Goal: Find specific page/section: Find specific page/section

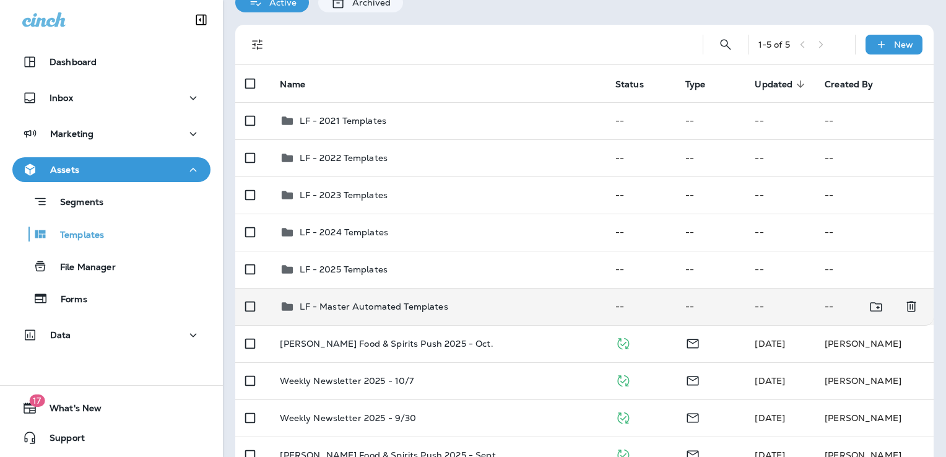
scroll to position [126, 0]
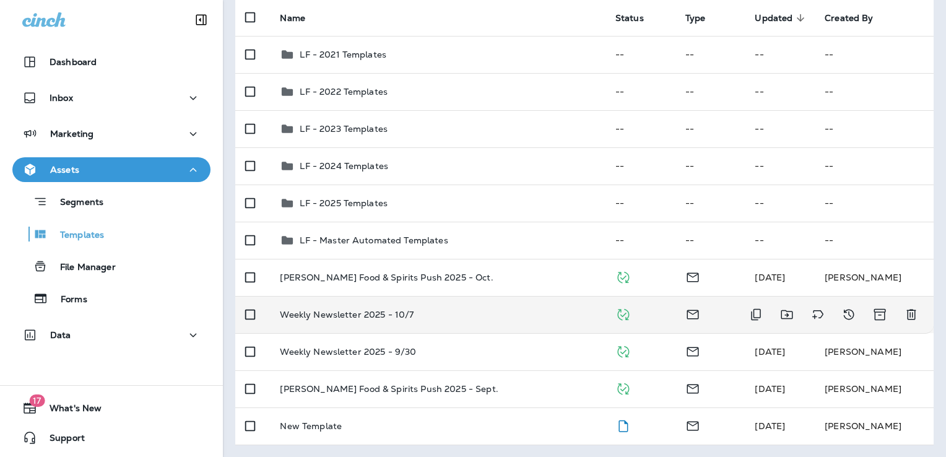
click at [479, 311] on div "Weekly Newsletter 2025 - 10/7" at bounding box center [437, 315] width 315 height 10
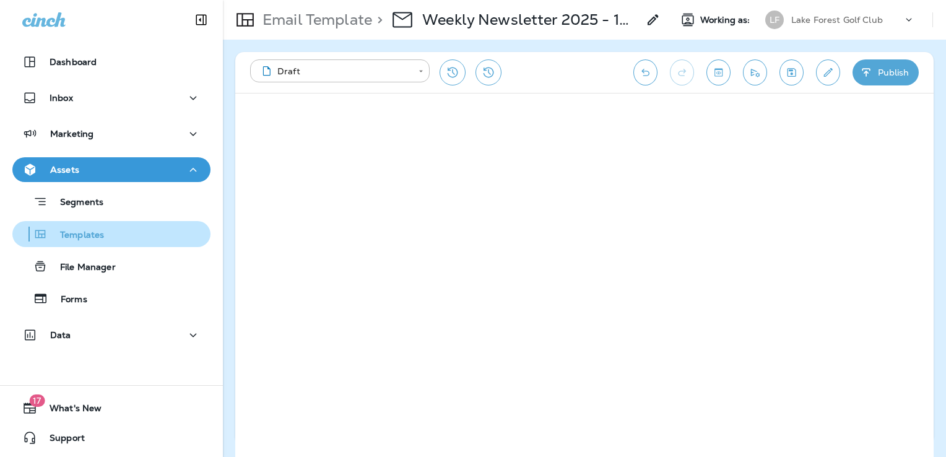
click at [97, 238] on p "Templates" at bounding box center [76, 236] width 56 height 12
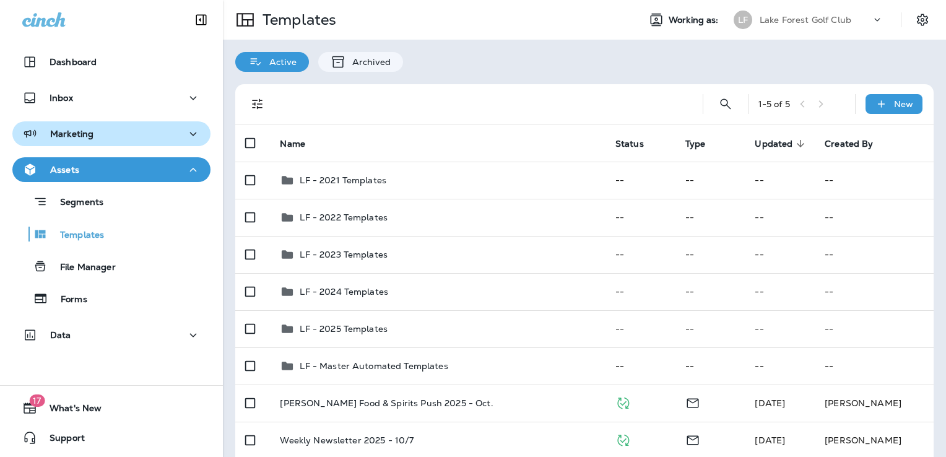
click at [113, 141] on div "Marketing" at bounding box center [111, 133] width 178 height 15
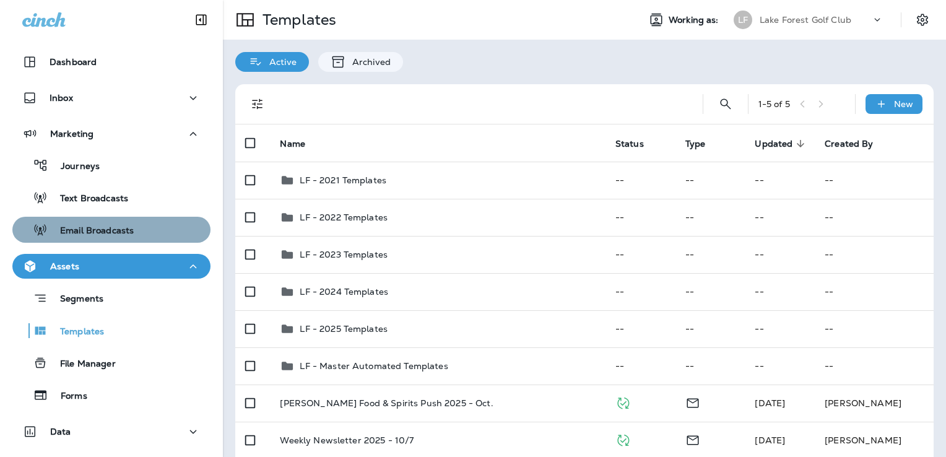
click at [113, 225] on p "Email Broadcasts" at bounding box center [91, 231] width 86 height 12
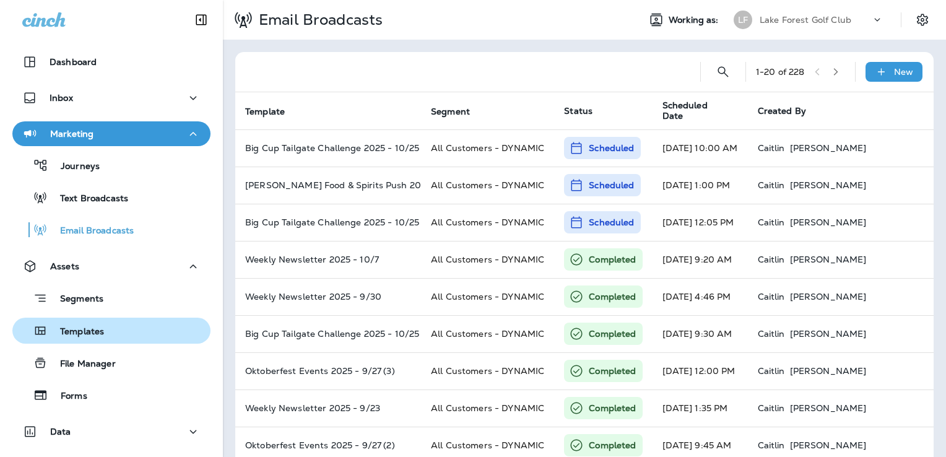
click at [108, 326] on div "Templates" at bounding box center [111, 330] width 188 height 19
